Goal: Information Seeking & Learning: Learn about a topic

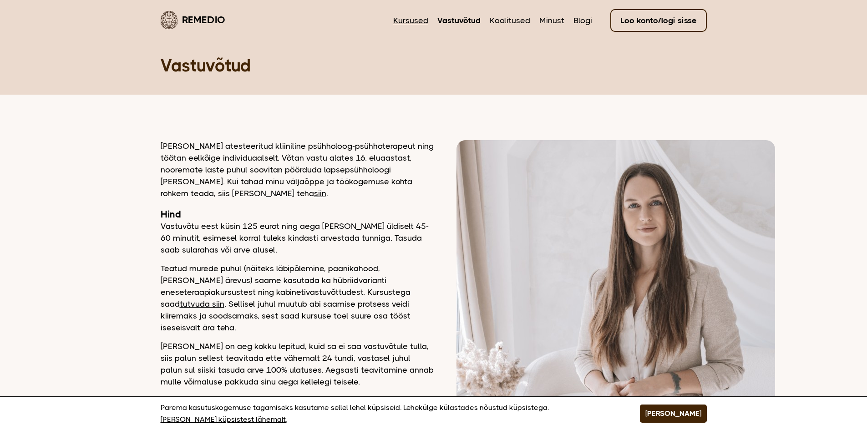
click at [420, 26] on link "Kursused" at bounding box center [410, 21] width 35 height 12
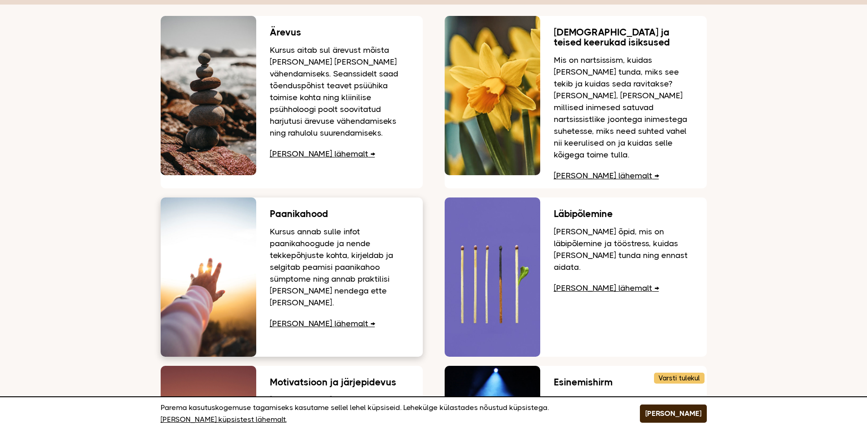
scroll to position [91, 0]
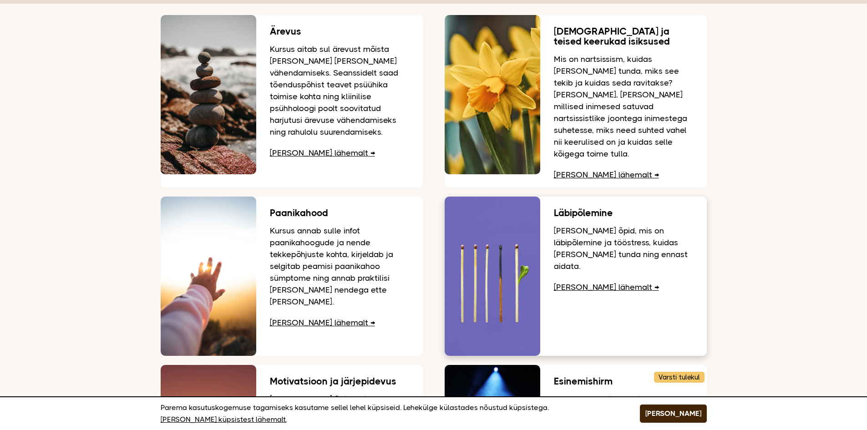
click at [568, 283] on link "Loe lähemalt" at bounding box center [606, 287] width 105 height 9
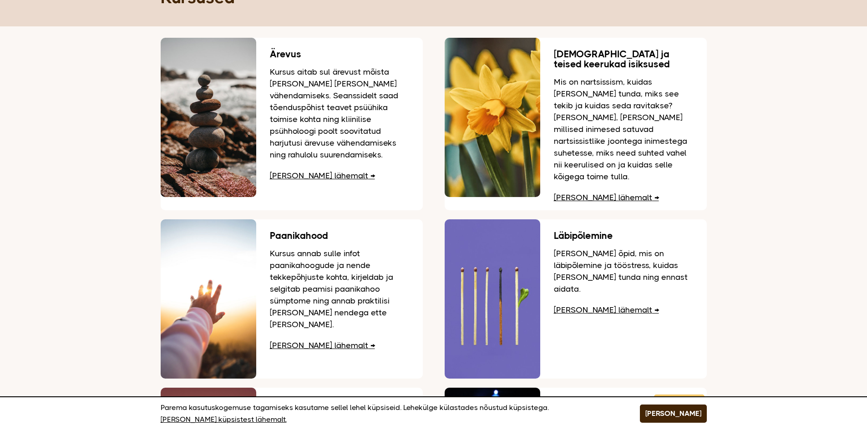
scroll to position [0, 0]
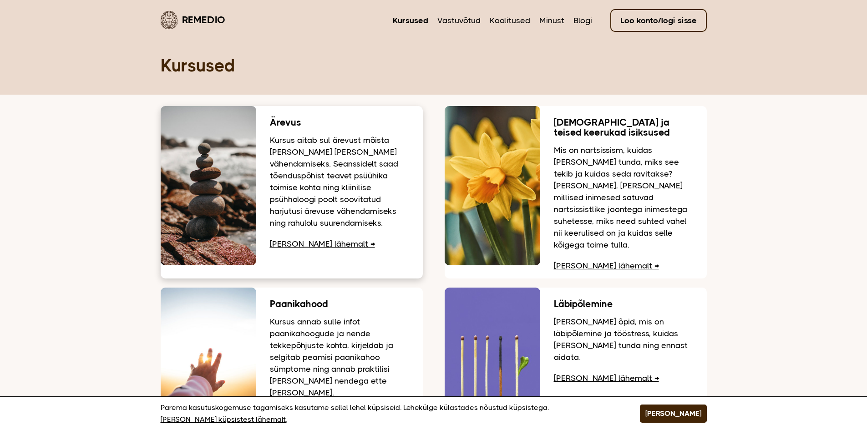
click at [276, 190] on p "Kursus aitab sul ärevust mõista ja leida viise selle vähendamiseks. Seanssidelt…" at bounding box center [339, 181] width 139 height 95
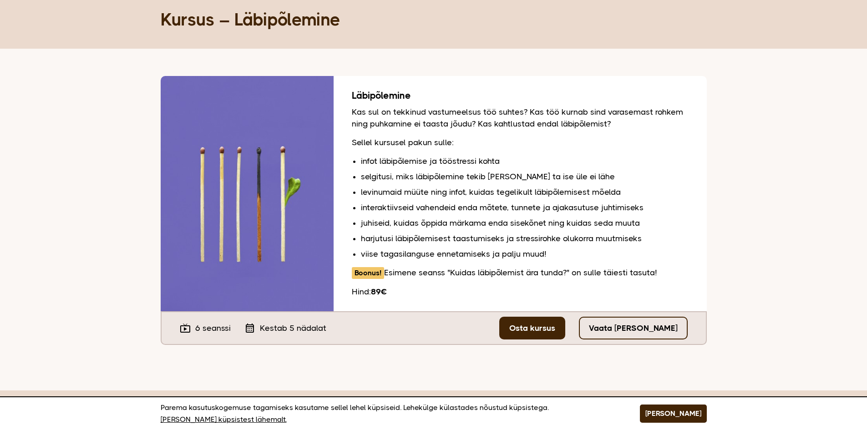
scroll to position [46, 0]
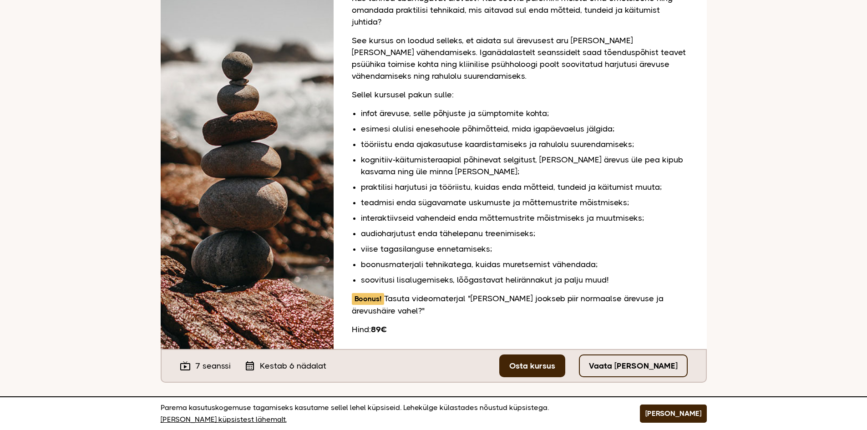
scroll to position [182, 0]
